Goal: Transaction & Acquisition: Purchase product/service

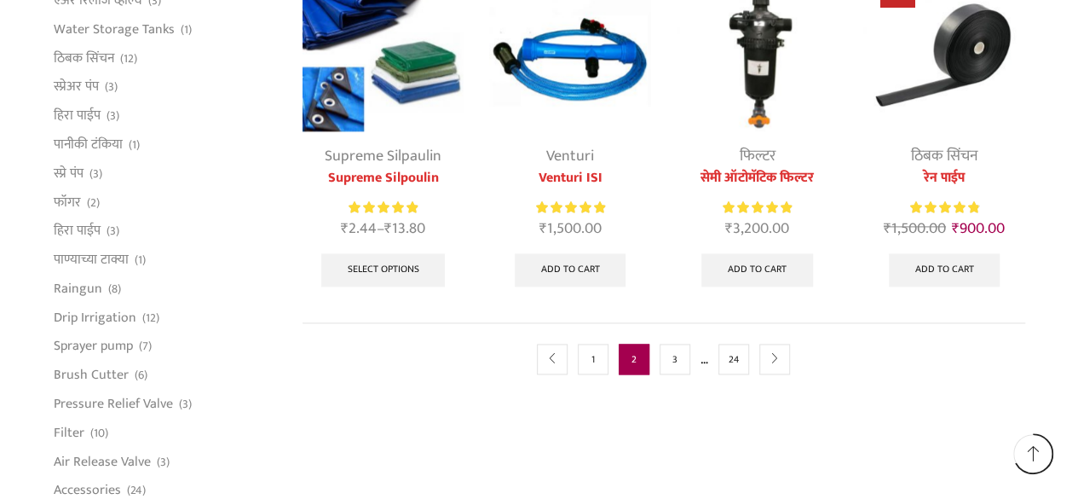
scroll to position [1023, 0]
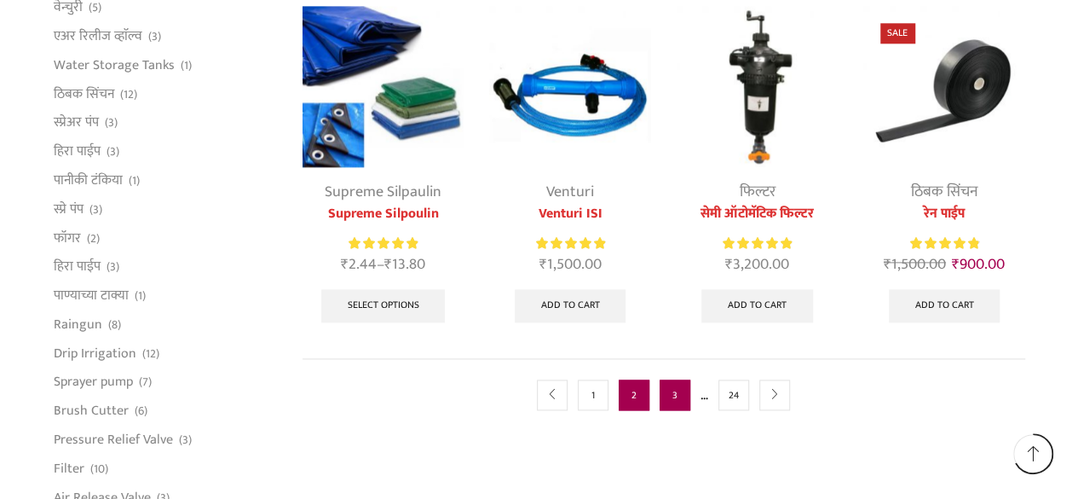
click at [673, 383] on link "3" at bounding box center [675, 394] width 31 height 31
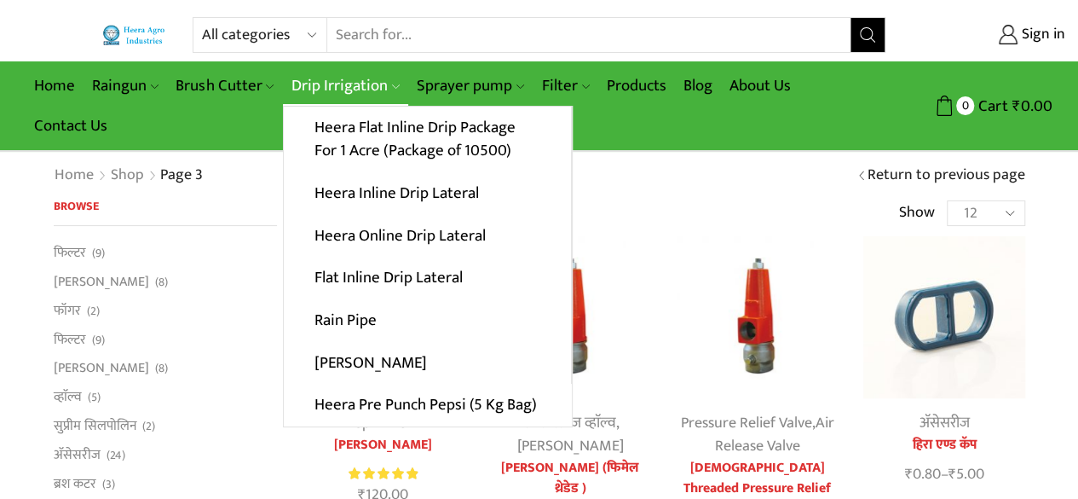
click at [351, 78] on link "Drip Irrigation" at bounding box center [345, 86] width 125 height 40
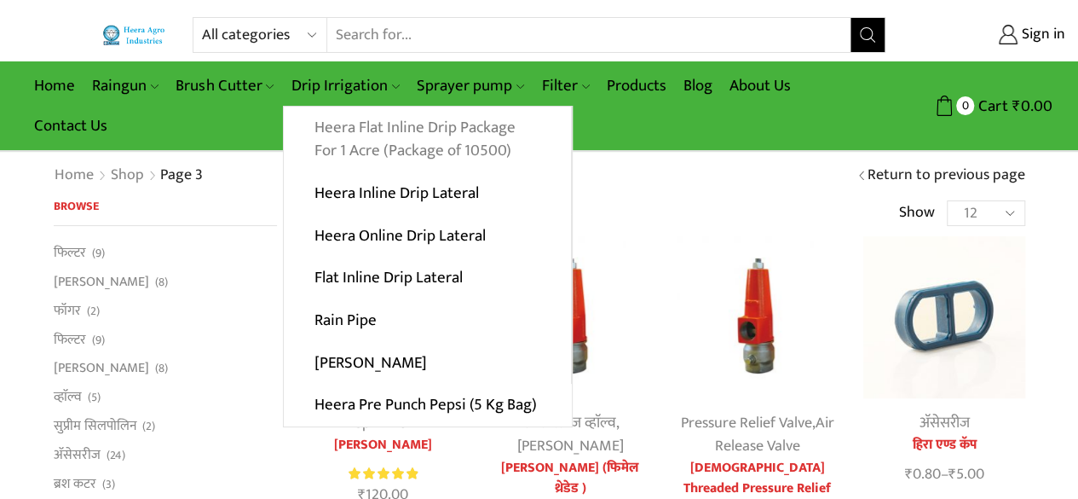
click at [484, 134] on link "Heera Flat Inline Drip Package For 1 Acre (Package of 10500)" at bounding box center [427, 140] width 287 height 66
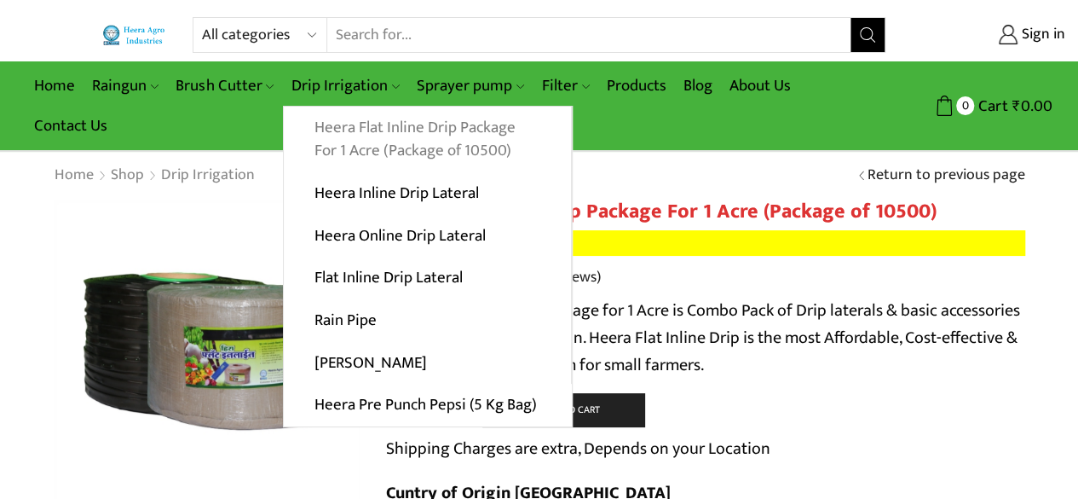
click at [384, 152] on link "Heera Flat Inline Drip Package For 1 Acre (Package of 10500)" at bounding box center [427, 140] width 287 height 66
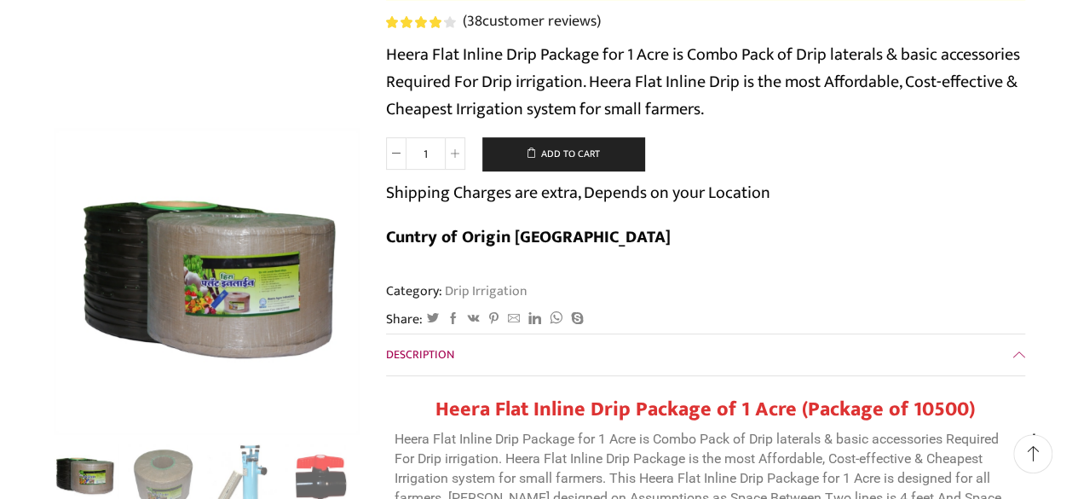
scroll to position [341, 0]
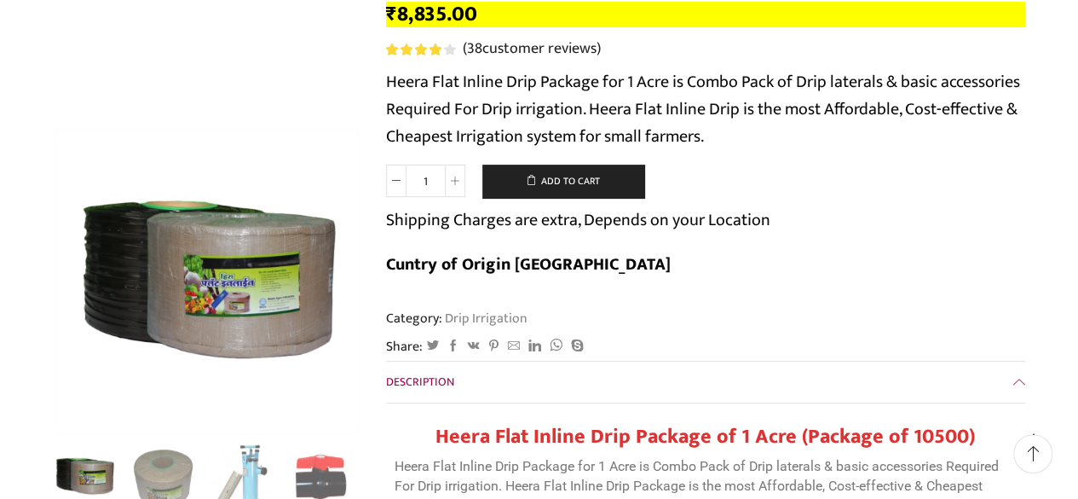
scroll to position [256, 0]
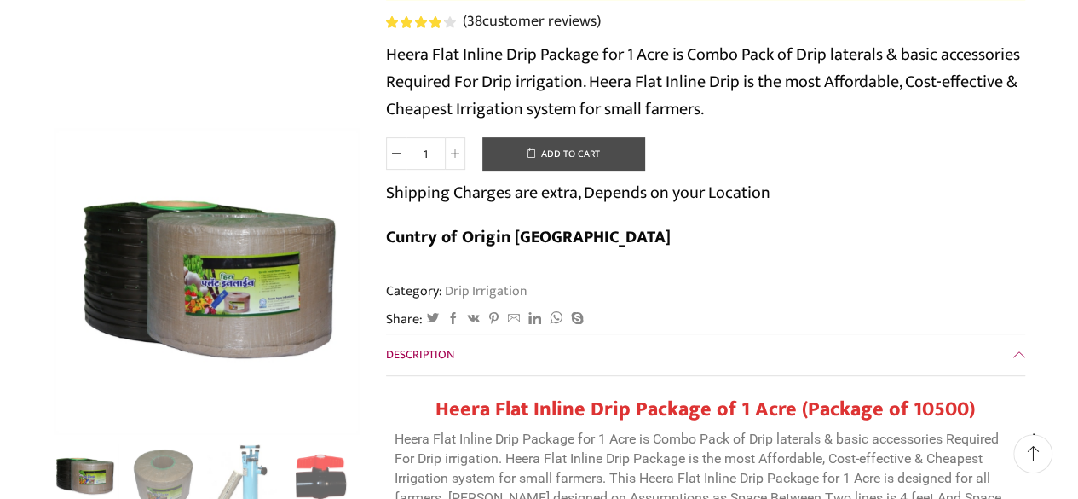
click at [587, 158] on button "Add to cart" at bounding box center [563, 154] width 162 height 34
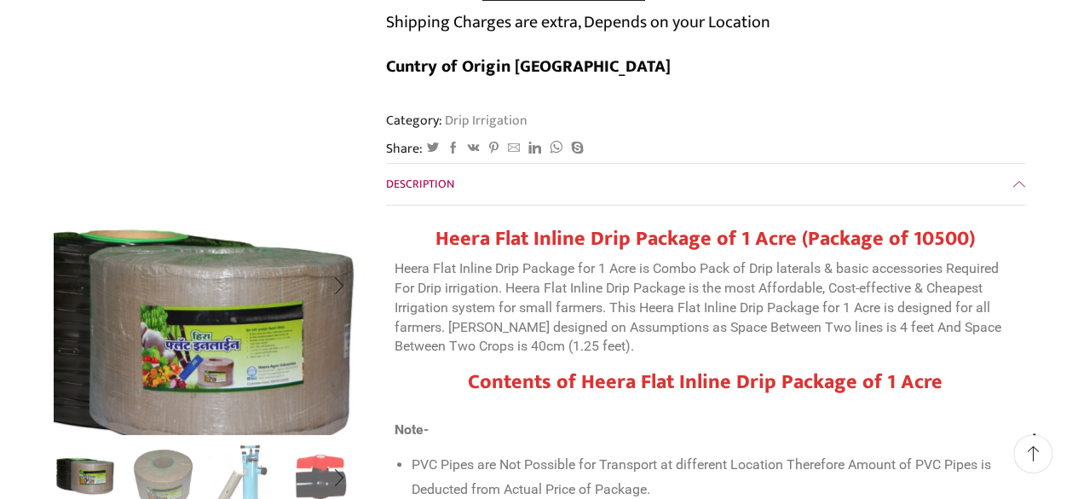
scroll to position [0, 0]
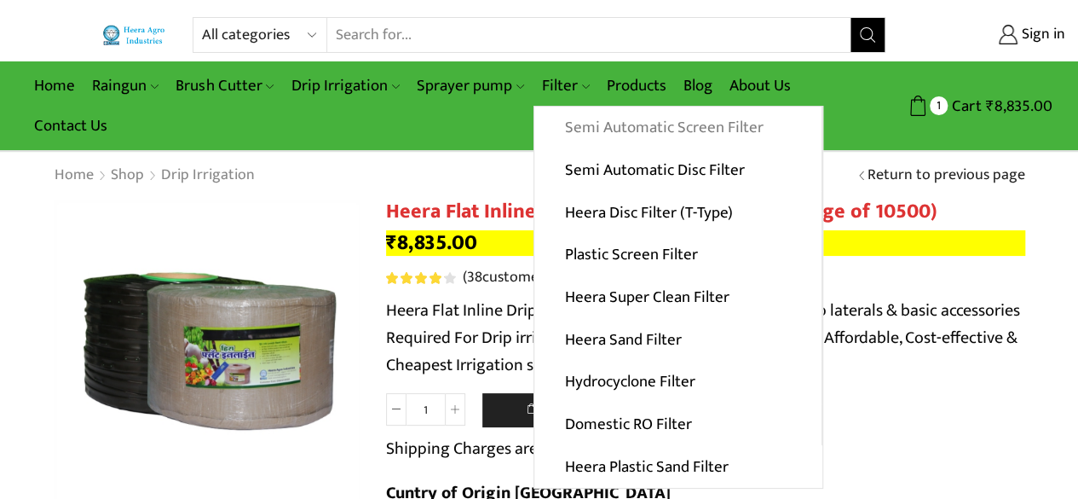
click at [642, 130] on link "Semi Automatic Screen Filter" at bounding box center [677, 128] width 287 height 43
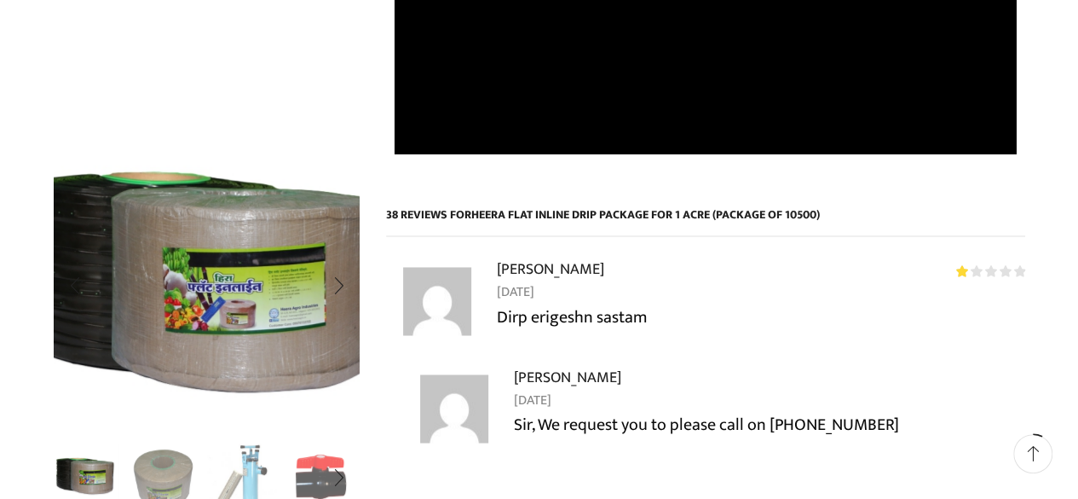
scroll to position [1705, 0]
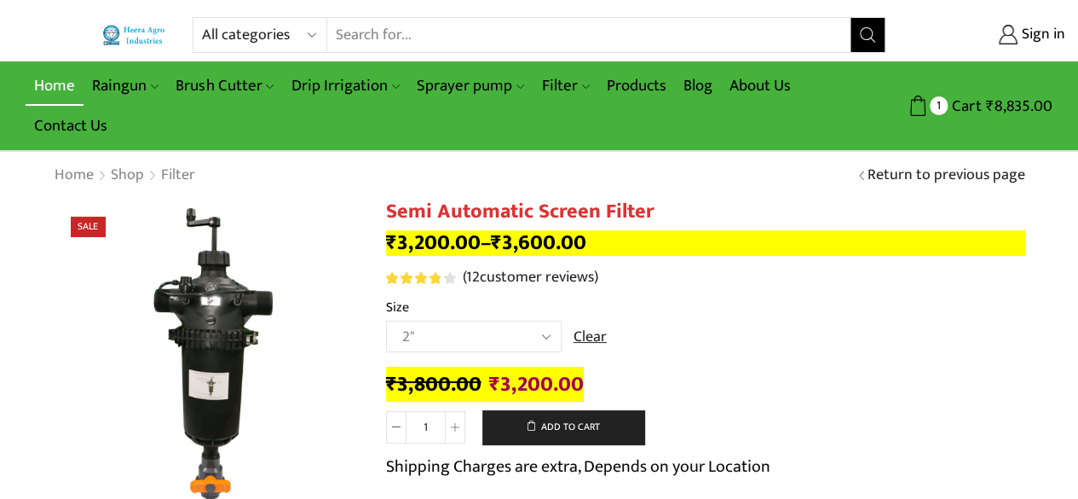
click at [46, 85] on link "Home" at bounding box center [55, 86] width 58 height 40
